Goal: Browse casually

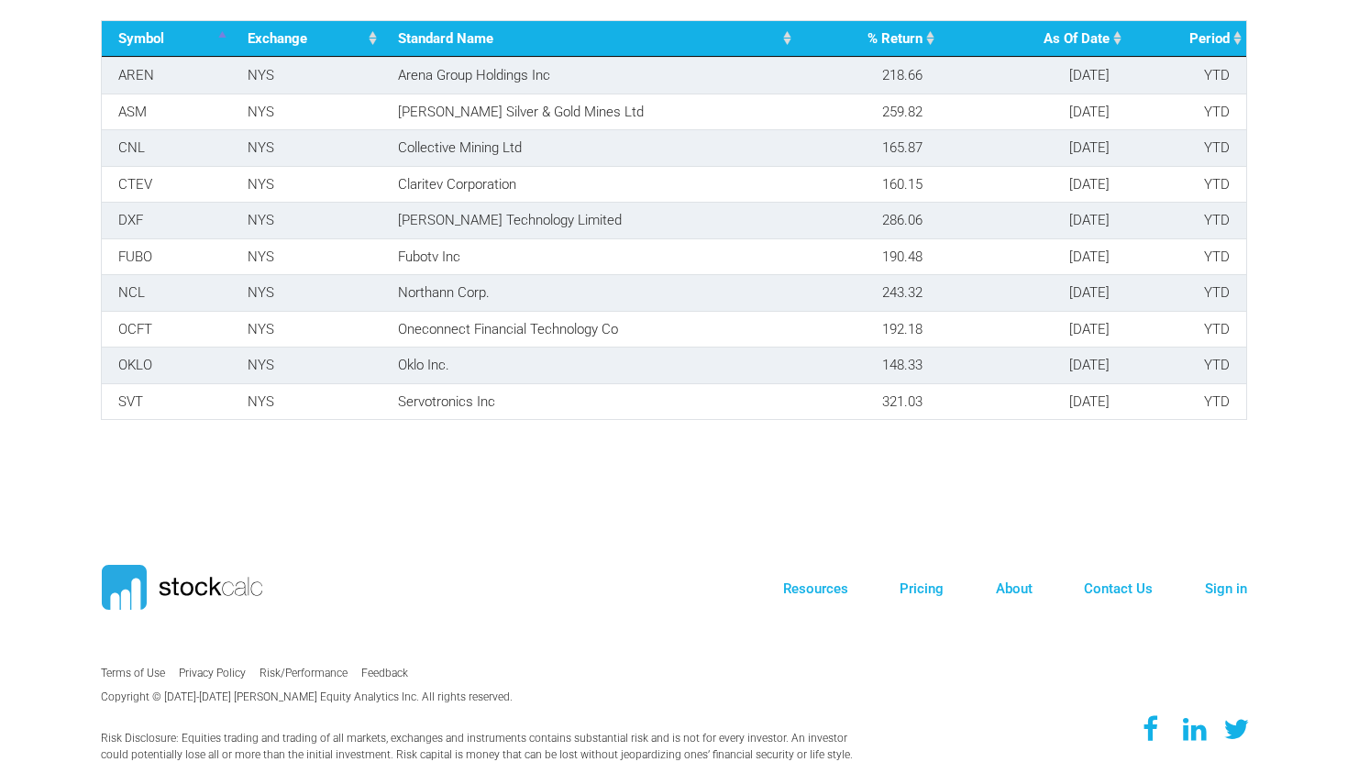
scroll to position [2969, 0]
